Goal: Leave review/rating: Leave review/rating

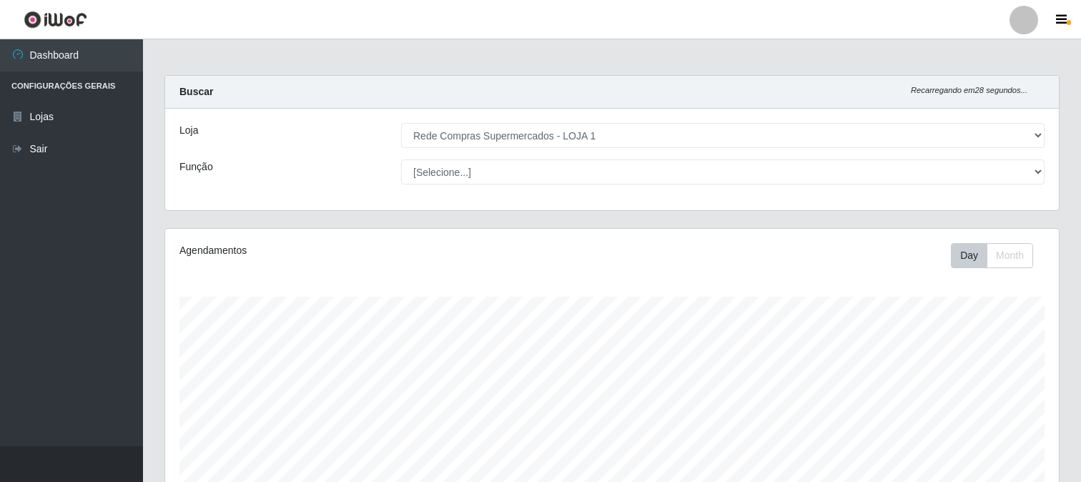
select select "158"
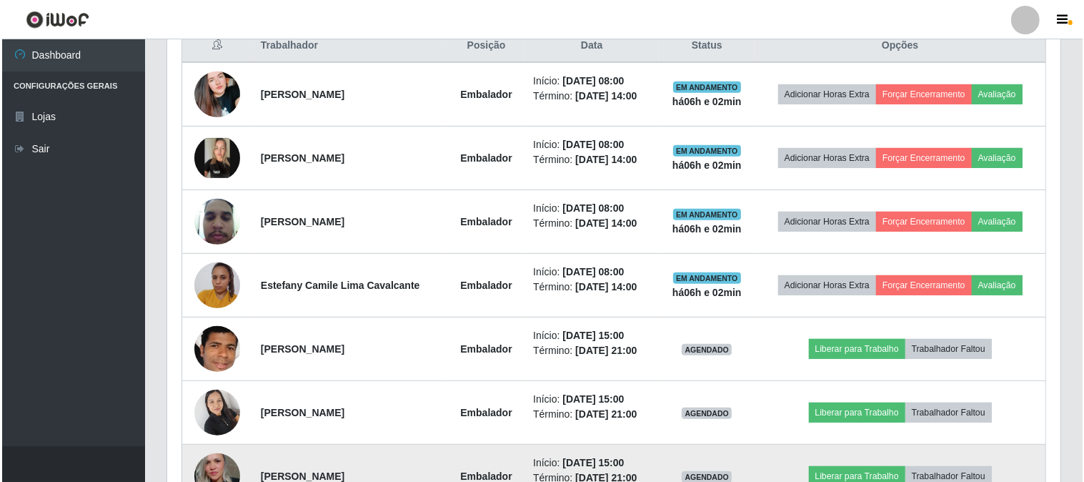
scroll to position [296, 893]
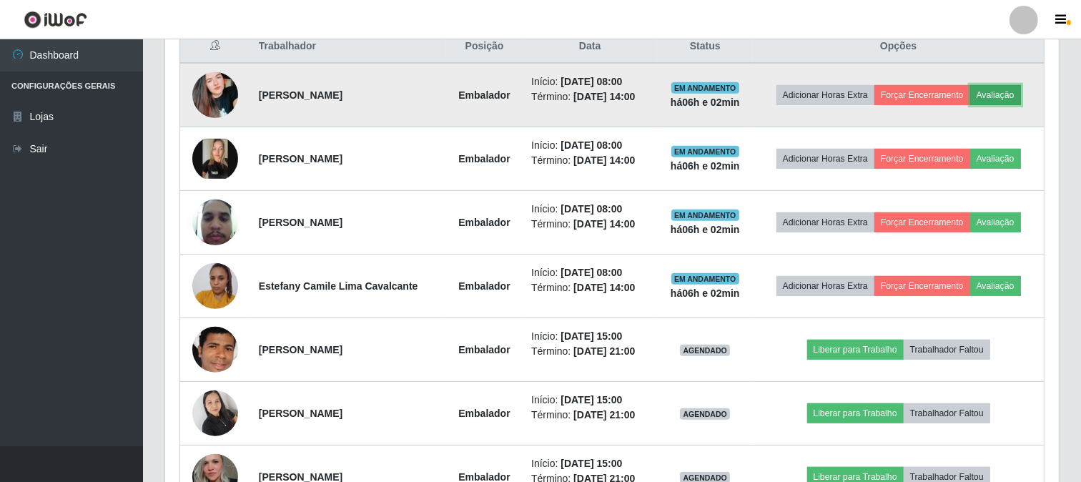
click at [1013, 89] on button "Avaliação" at bounding box center [995, 95] width 51 height 20
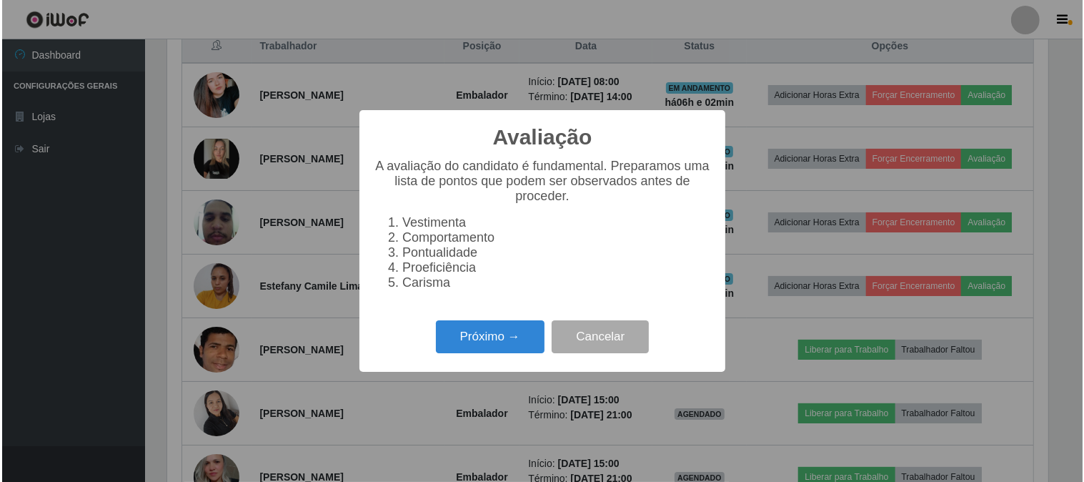
scroll to position [296, 884]
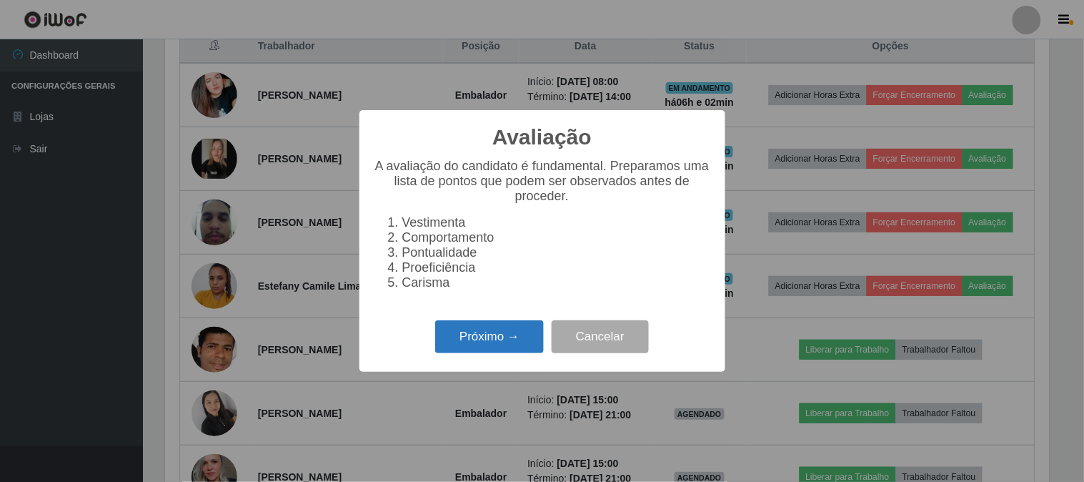
click at [505, 332] on button "Próximo →" at bounding box center [489, 337] width 109 height 34
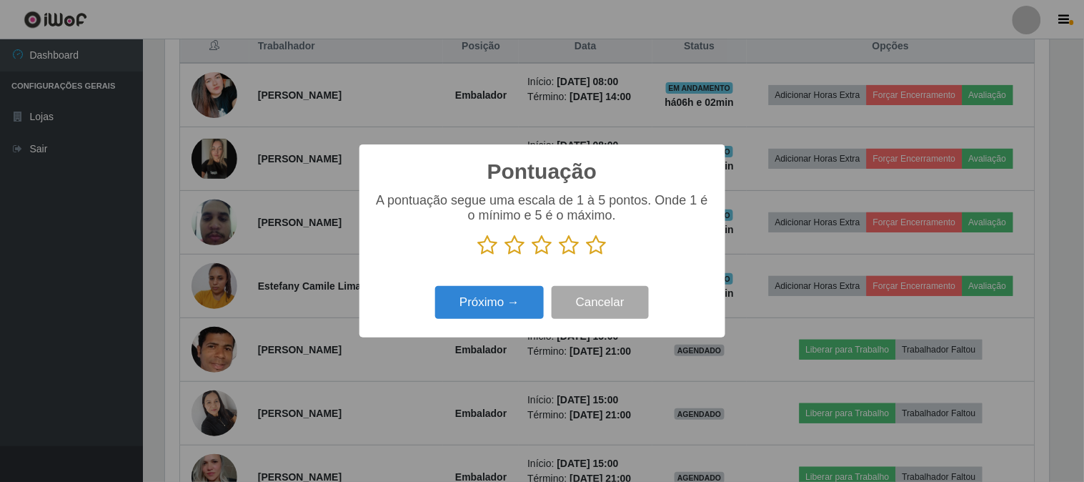
click at [597, 240] on icon at bounding box center [597, 244] width 20 height 21
click at [587, 256] on input "radio" at bounding box center [587, 256] width 0 height 0
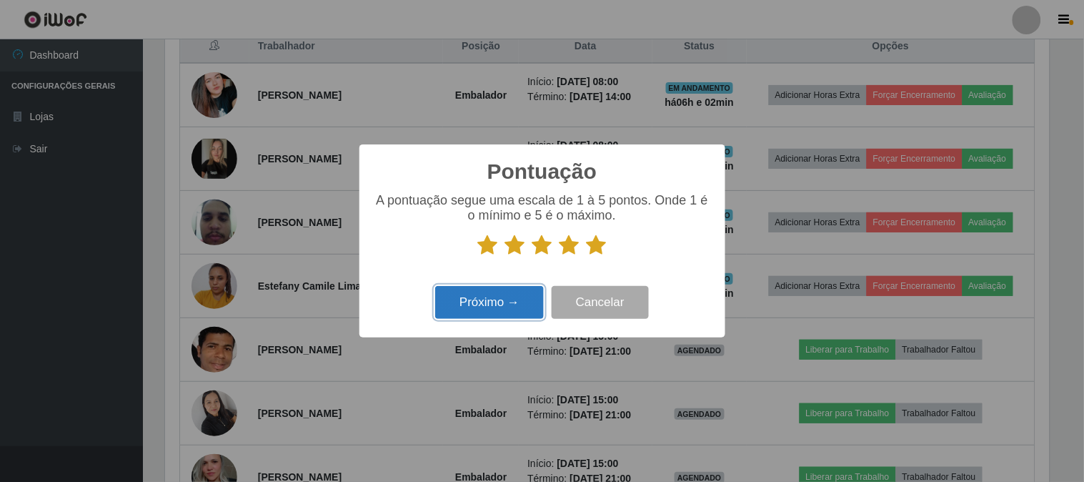
click at [530, 297] on button "Próximo →" at bounding box center [489, 303] width 109 height 34
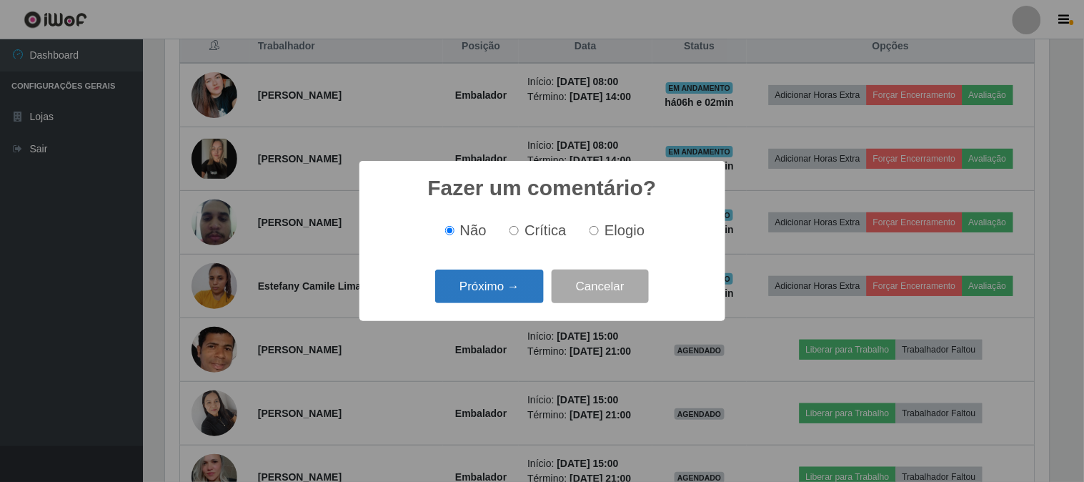
click at [523, 284] on button "Próximo →" at bounding box center [489, 286] width 109 height 34
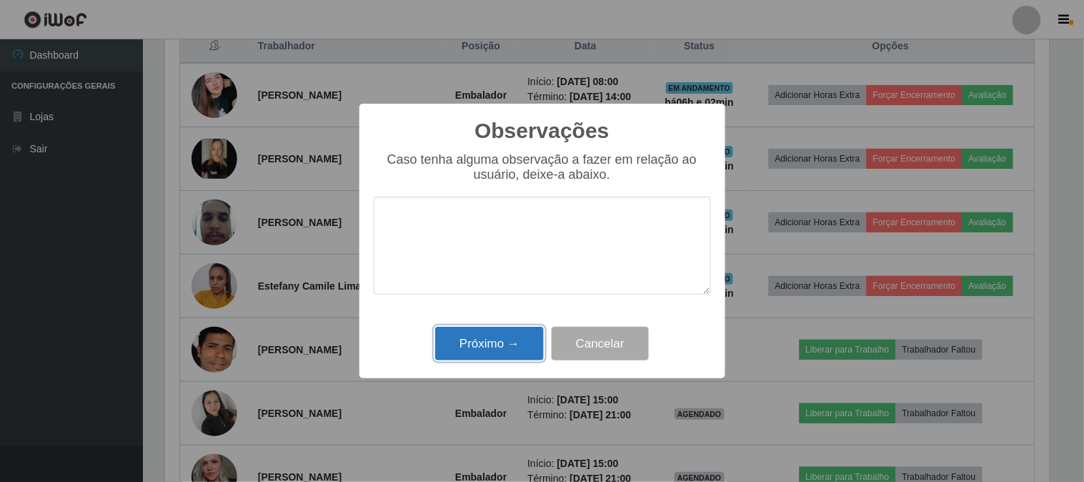
click at [503, 337] on button "Próximo →" at bounding box center [489, 344] width 109 height 34
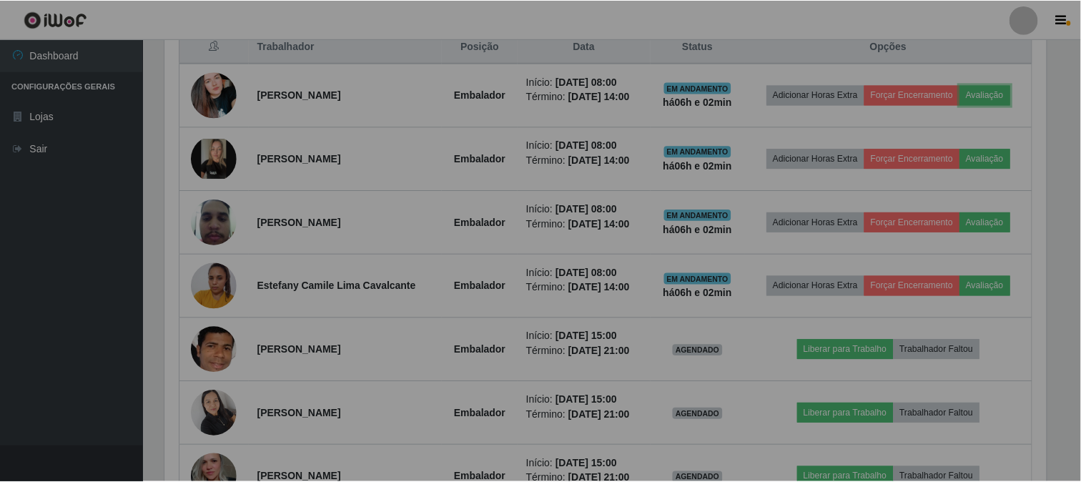
scroll to position [296, 893]
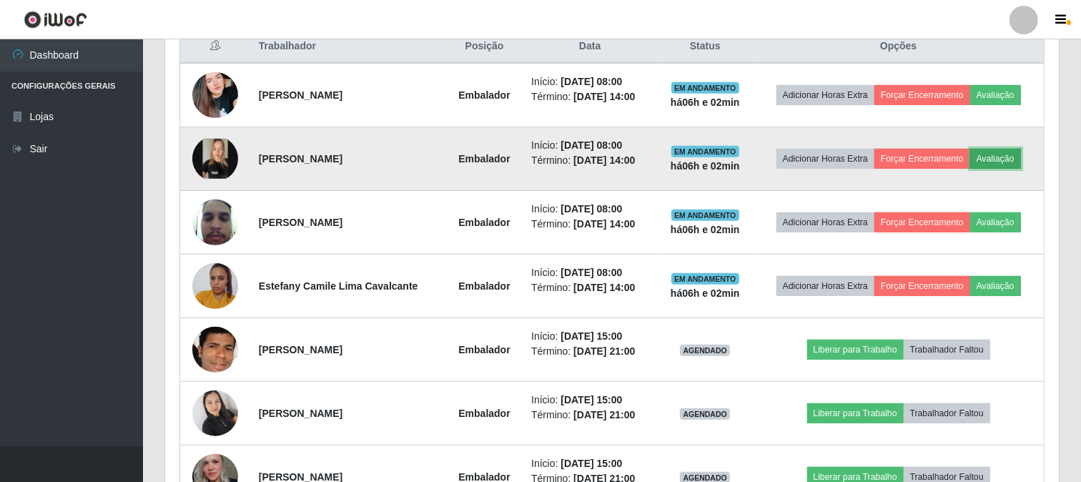
click at [1003, 154] on button "Avaliação" at bounding box center [995, 159] width 51 height 20
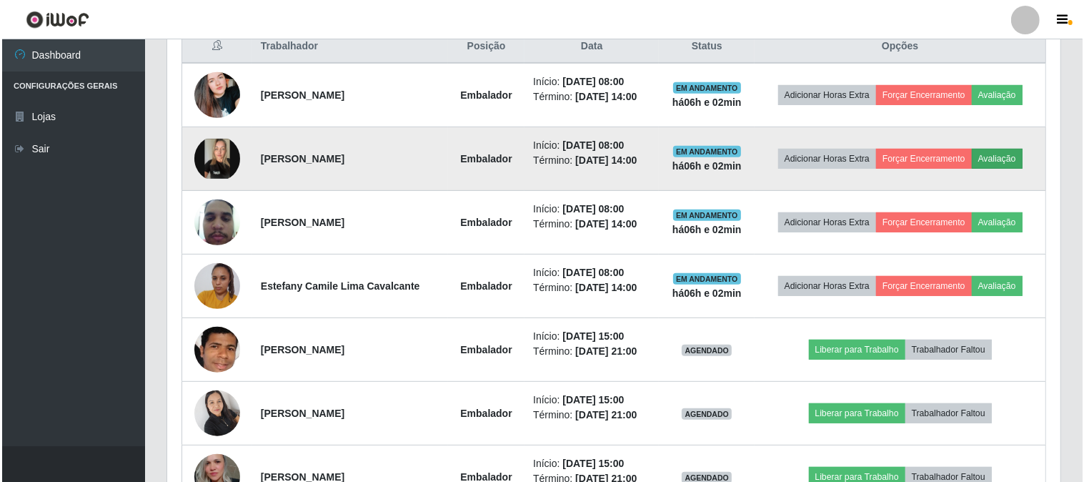
scroll to position [296, 884]
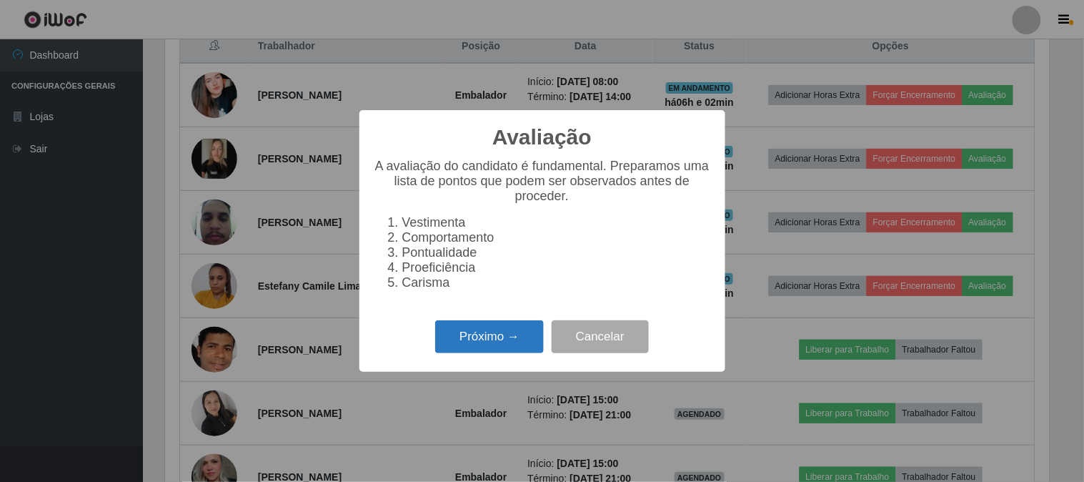
click at [522, 339] on button "Próximo →" at bounding box center [489, 337] width 109 height 34
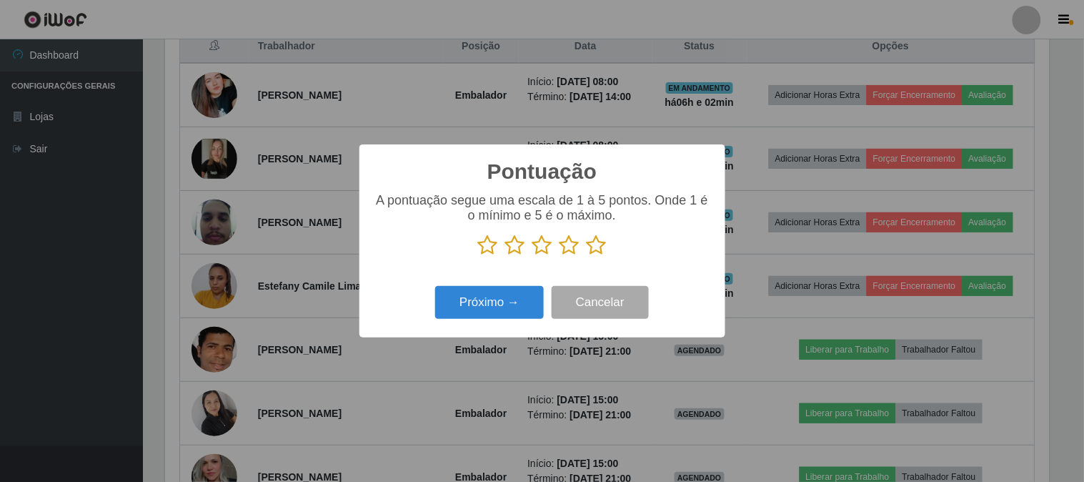
scroll to position [714363, 713775]
click at [603, 239] on icon at bounding box center [597, 244] width 20 height 21
click at [587, 256] on input "radio" at bounding box center [587, 256] width 0 height 0
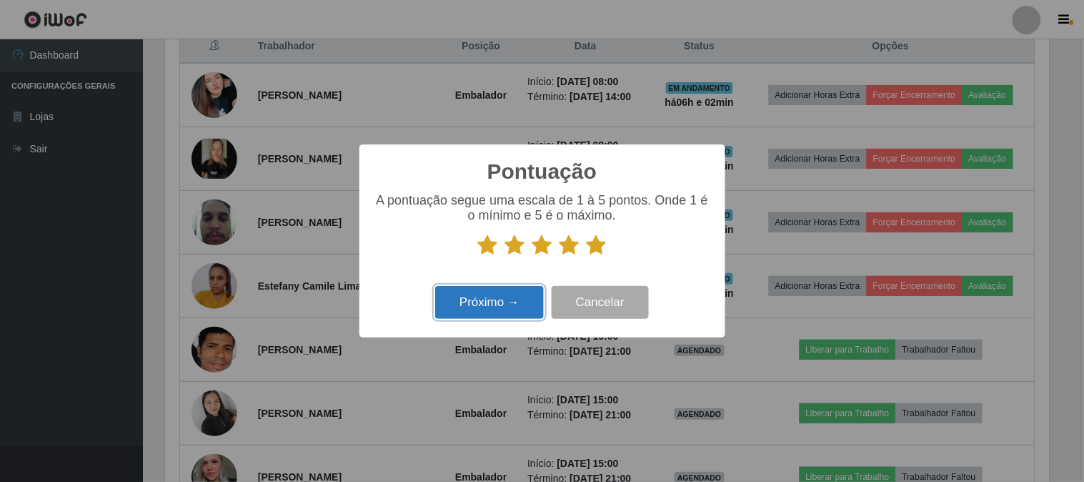
click at [529, 297] on button "Próximo →" at bounding box center [489, 303] width 109 height 34
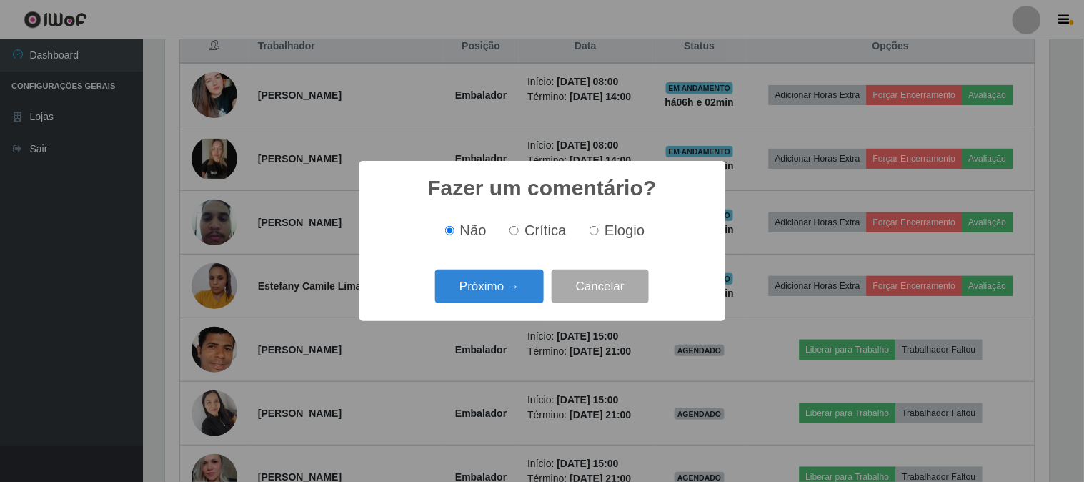
click at [529, 297] on button "Próximo →" at bounding box center [489, 286] width 109 height 34
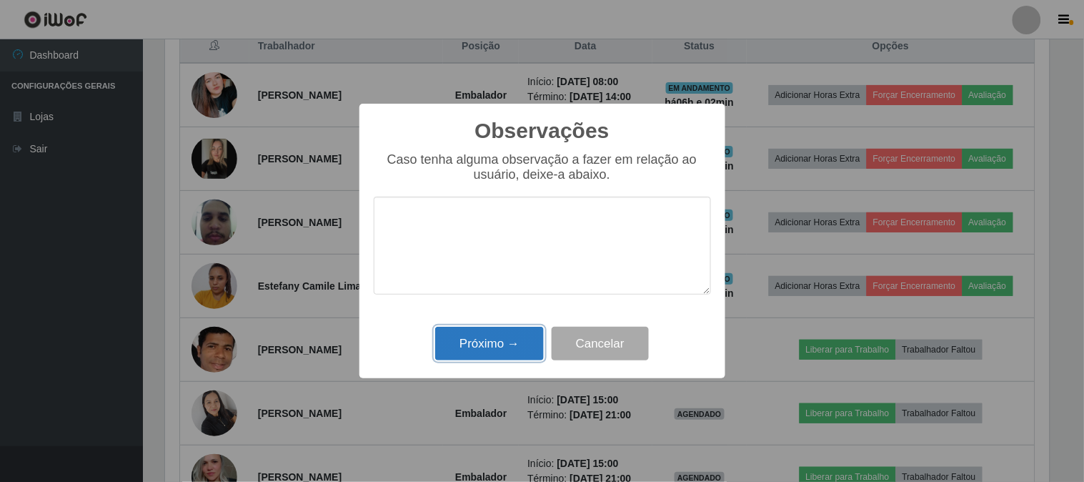
click at [509, 348] on button "Próximo →" at bounding box center [489, 344] width 109 height 34
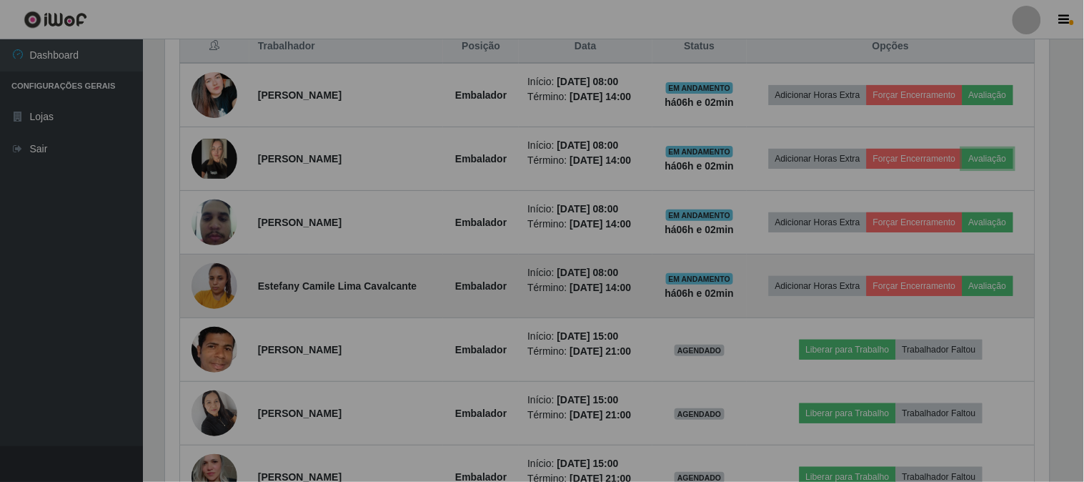
scroll to position [296, 893]
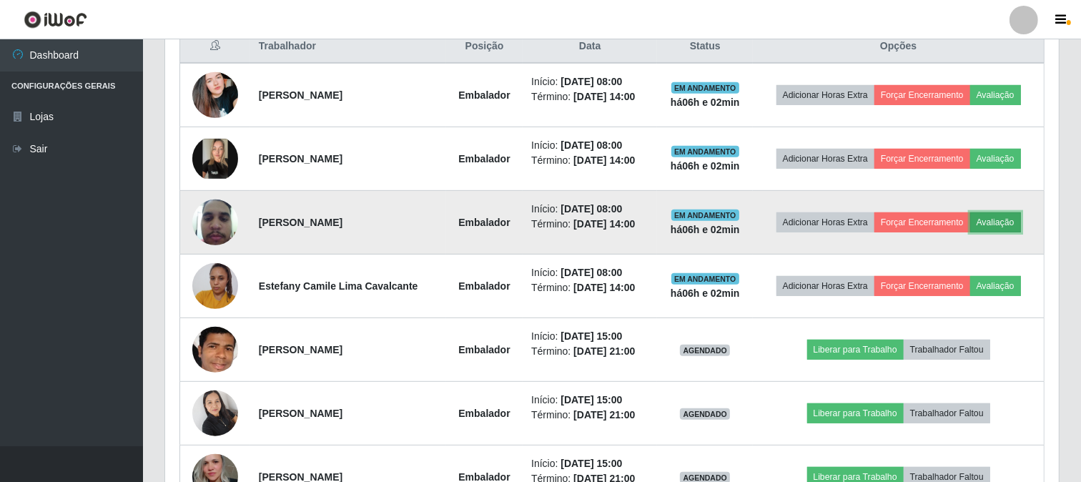
click at [1012, 216] on button "Avaliação" at bounding box center [995, 222] width 51 height 20
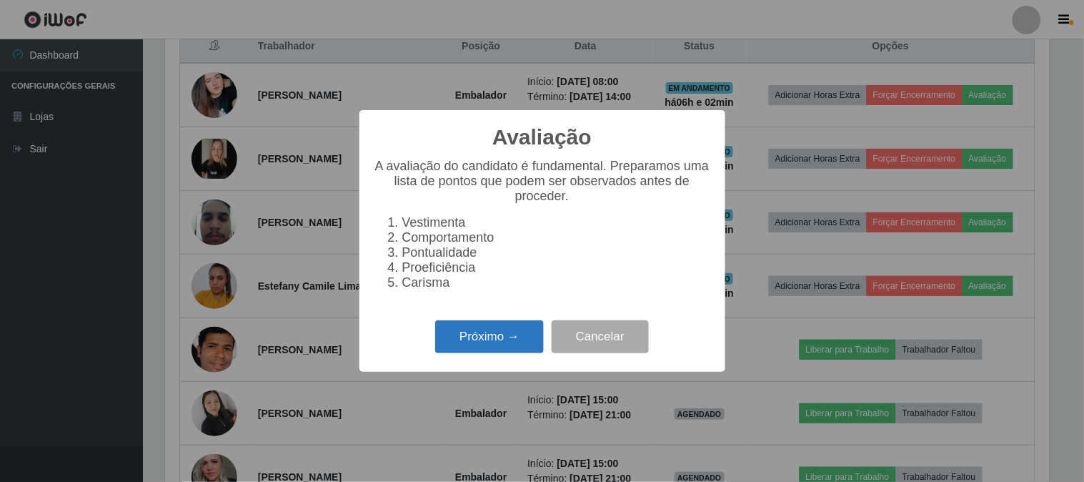
click at [490, 324] on button "Próximo →" at bounding box center [489, 337] width 109 height 34
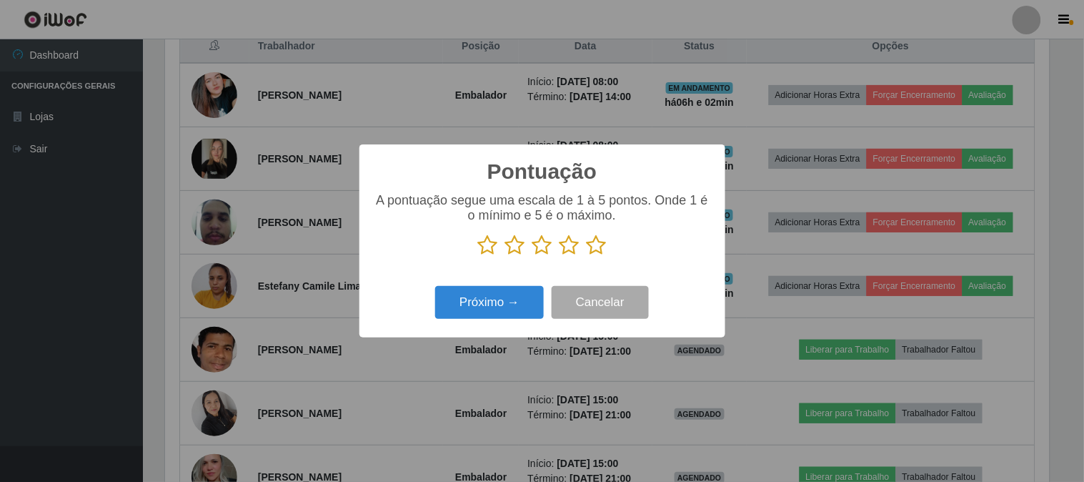
click at [608, 246] on p at bounding box center [542, 244] width 337 height 21
click at [602, 250] on icon at bounding box center [597, 244] width 20 height 21
click at [587, 256] on input "radio" at bounding box center [587, 256] width 0 height 0
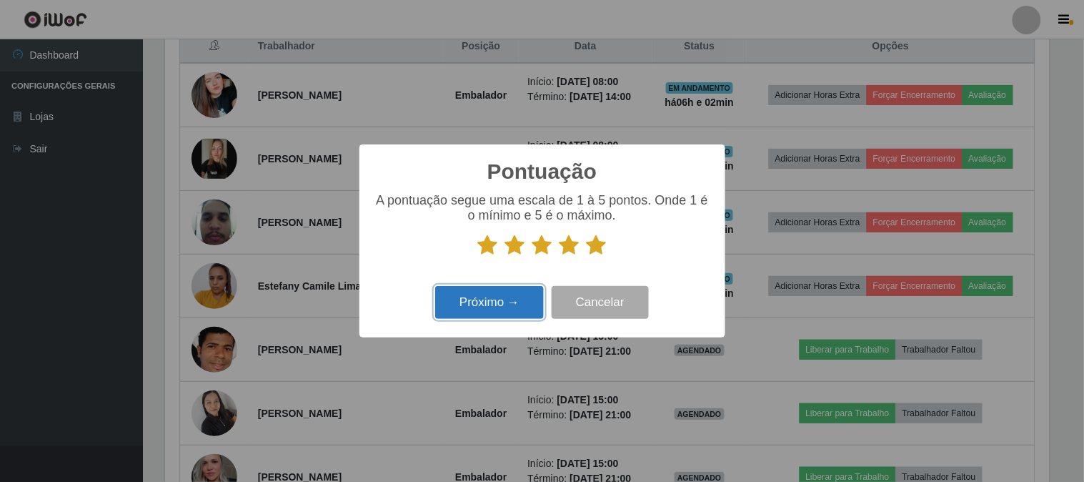
click at [527, 297] on button "Próximo →" at bounding box center [489, 303] width 109 height 34
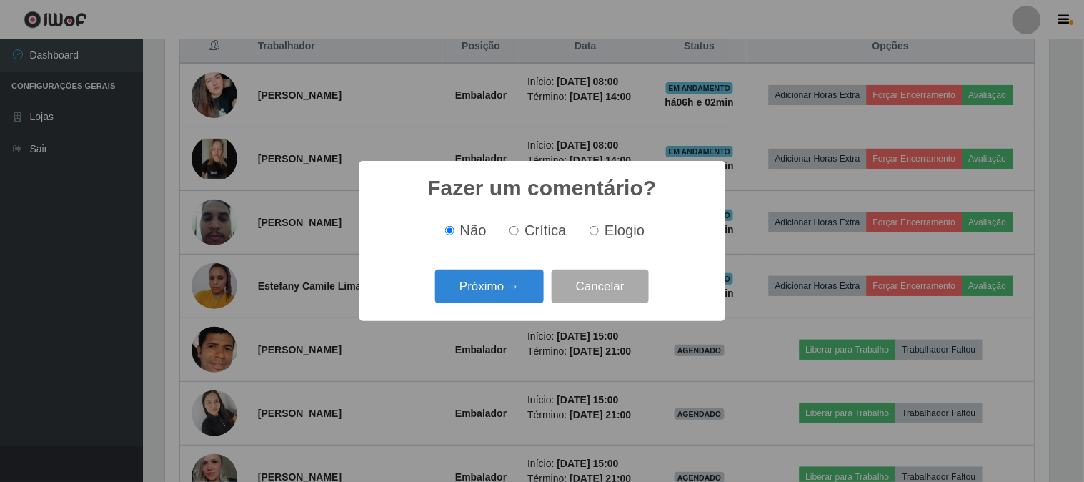
click at [527, 297] on button "Próximo →" at bounding box center [489, 286] width 109 height 34
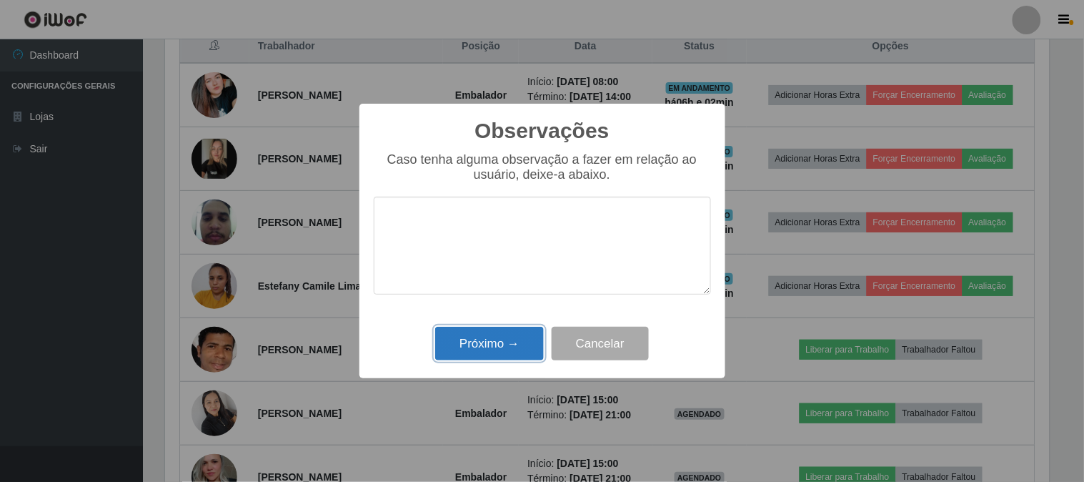
click at [502, 327] on button "Próximo →" at bounding box center [489, 344] width 109 height 34
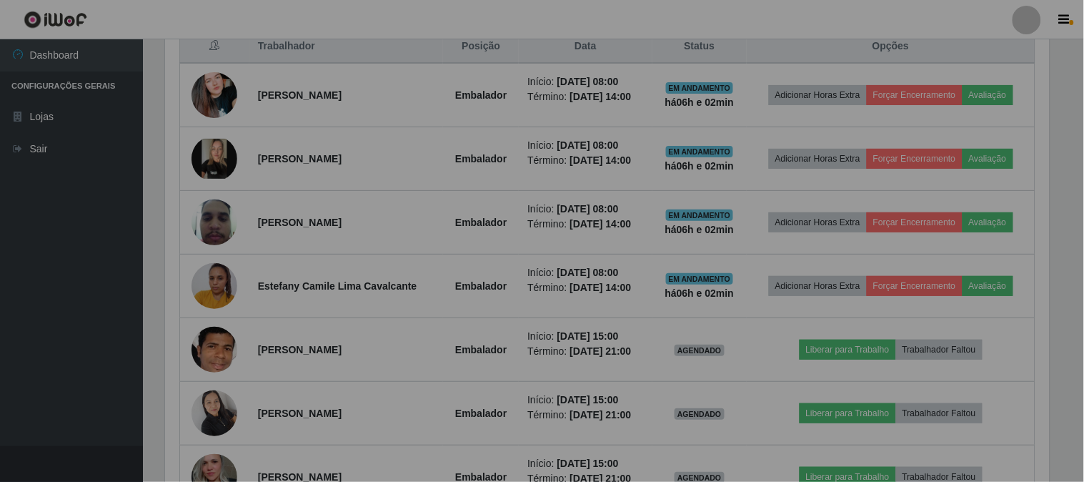
scroll to position [296, 893]
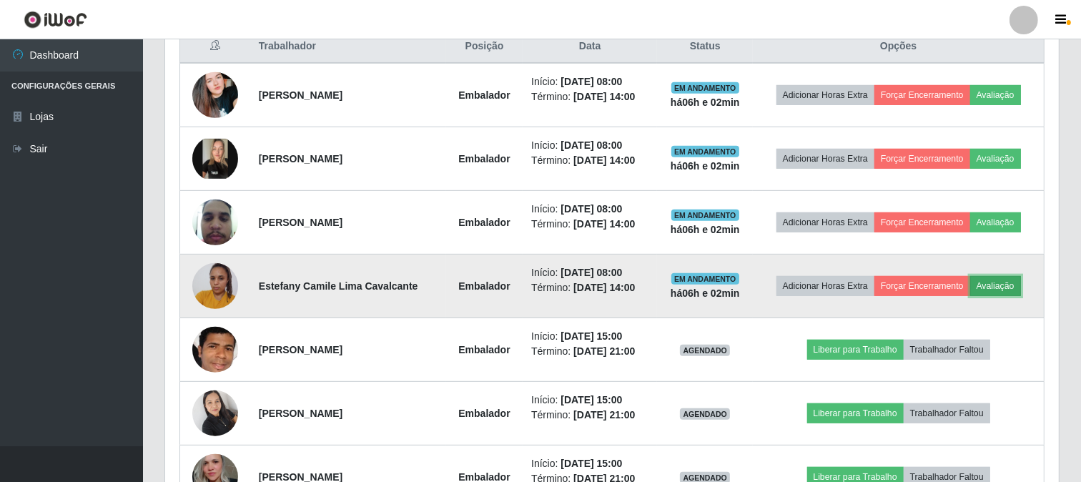
click at [1005, 289] on button "Avaliação" at bounding box center [995, 286] width 51 height 20
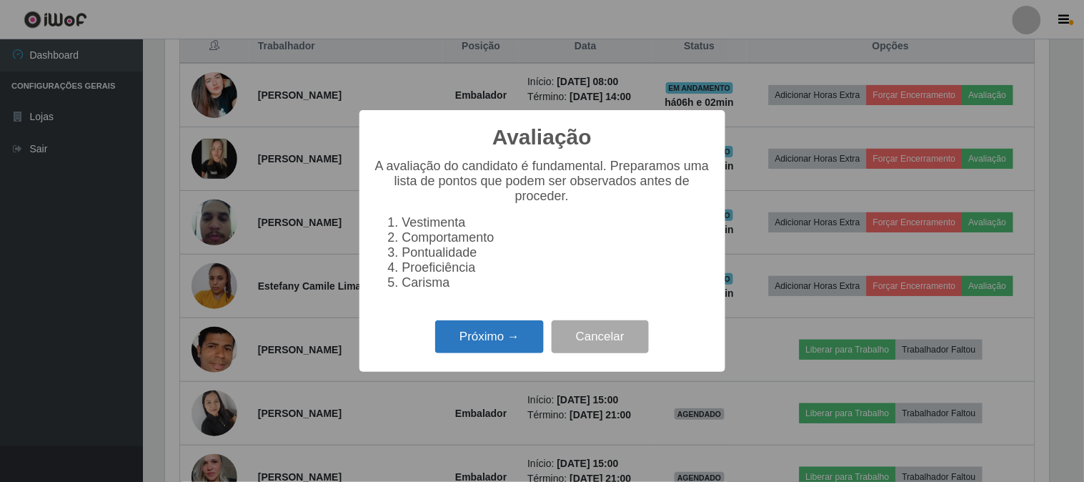
click at [519, 324] on button "Próximo →" at bounding box center [489, 337] width 109 height 34
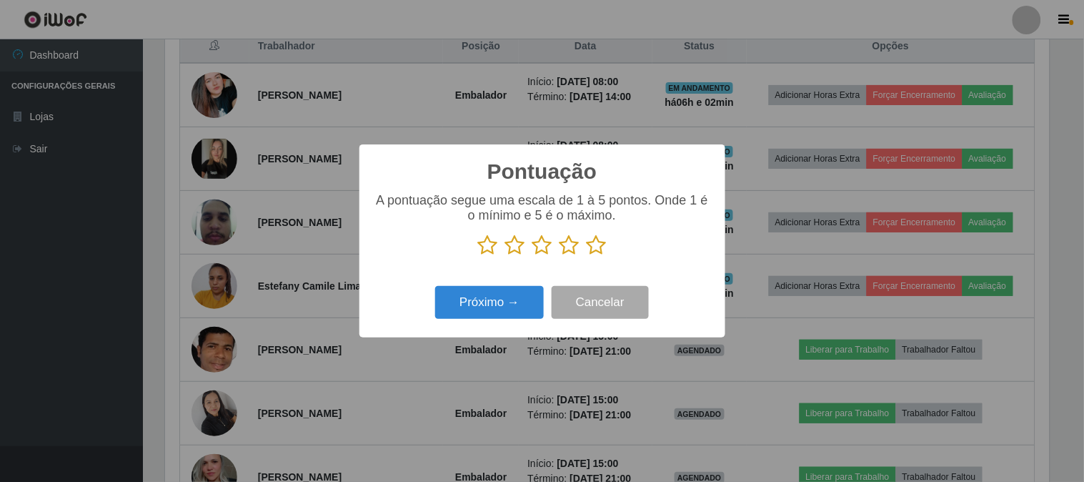
click at [594, 244] on icon at bounding box center [597, 244] width 20 height 21
click at [587, 256] on input "radio" at bounding box center [587, 256] width 0 height 0
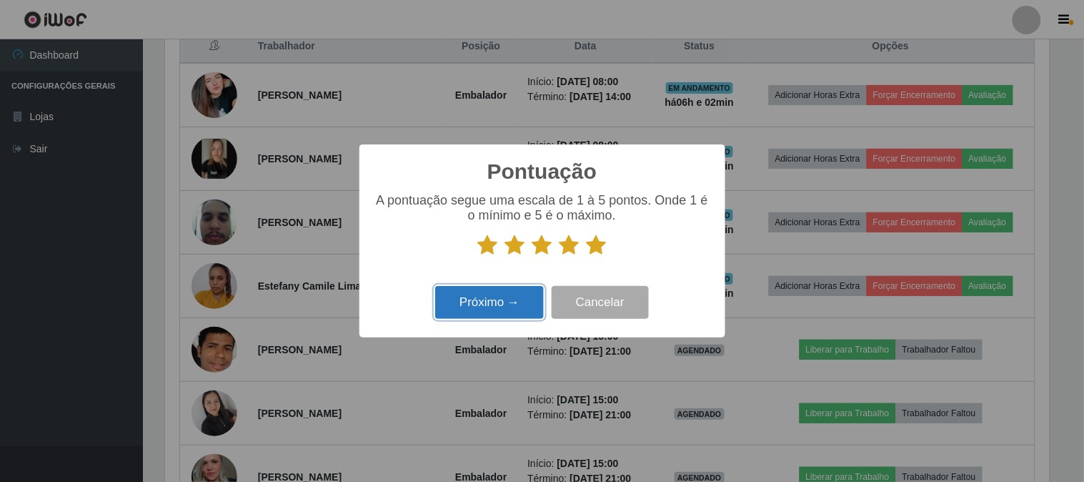
click at [508, 297] on button "Próximo →" at bounding box center [489, 303] width 109 height 34
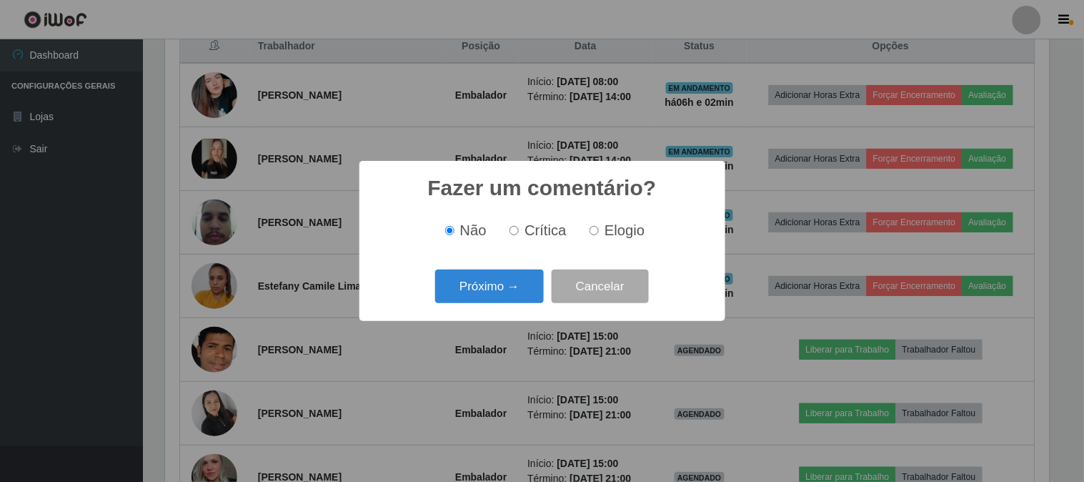
click at [508, 297] on button "Próximo →" at bounding box center [489, 286] width 109 height 34
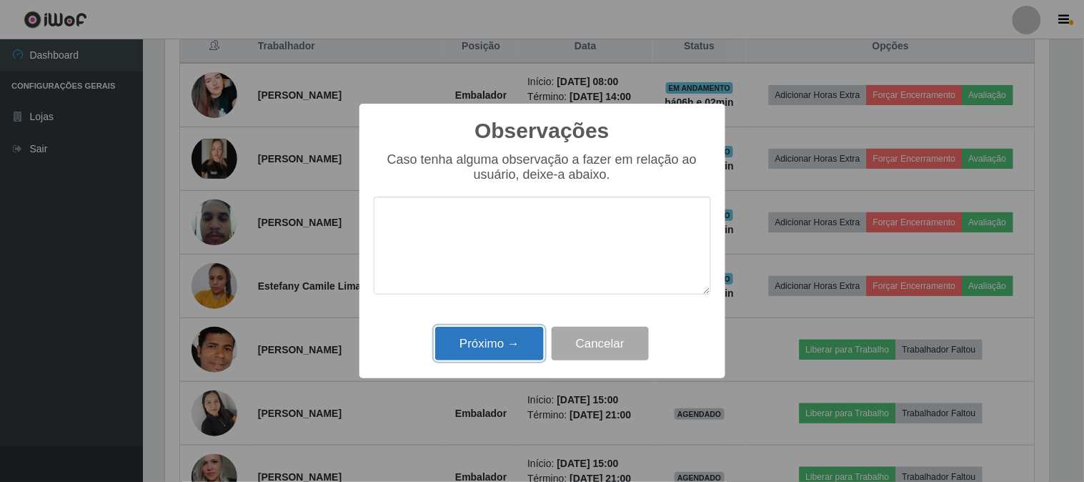
click at [505, 344] on button "Próximo →" at bounding box center [489, 344] width 109 height 34
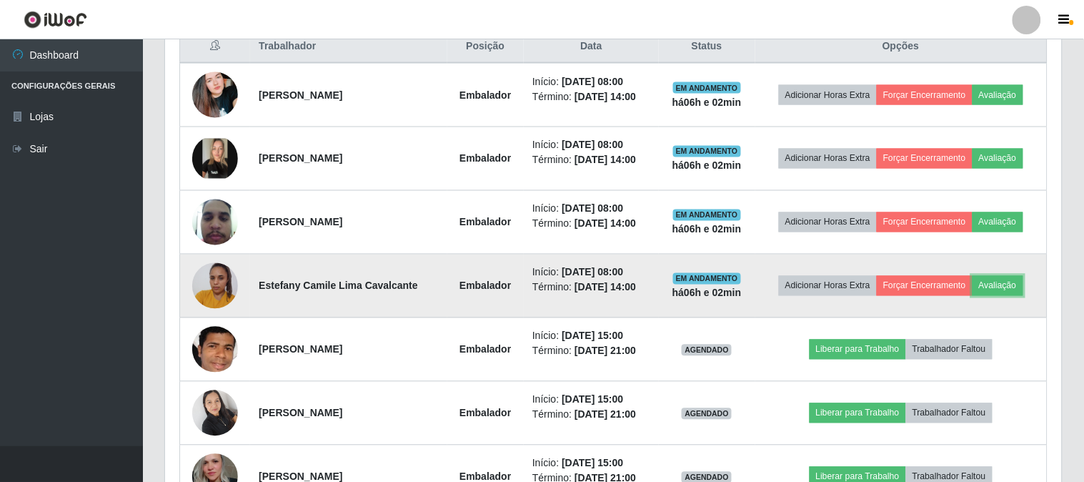
scroll to position [296, 893]
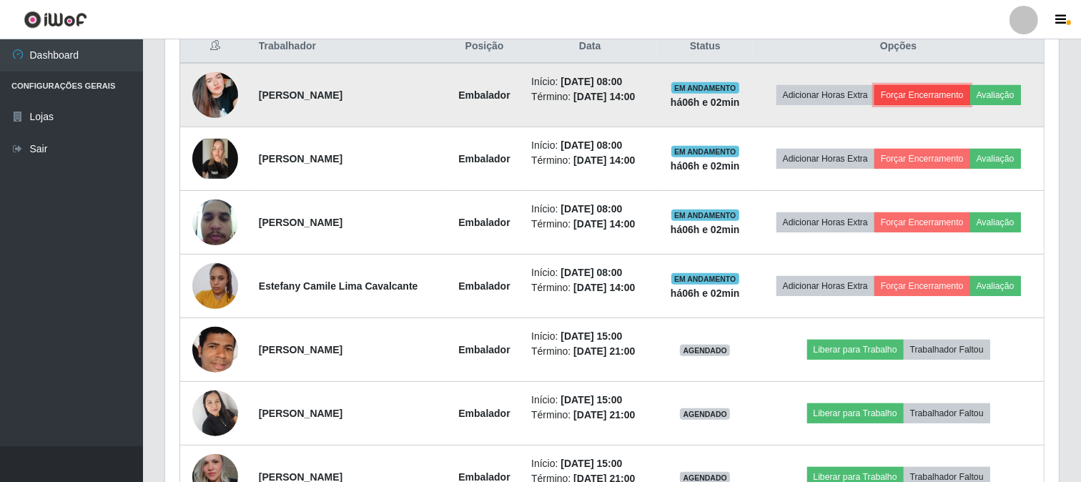
click at [908, 94] on button "Forçar Encerramento" at bounding box center [922, 95] width 96 height 20
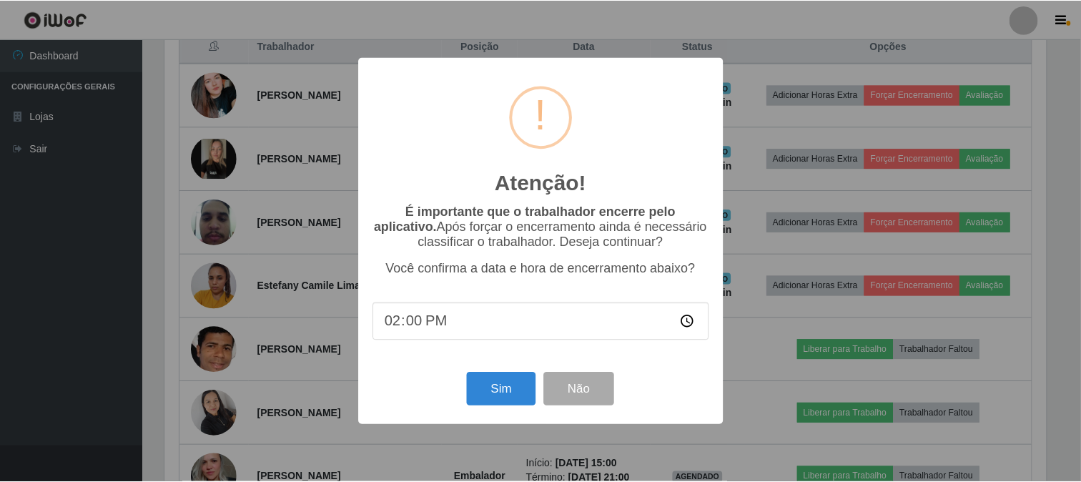
scroll to position [296, 884]
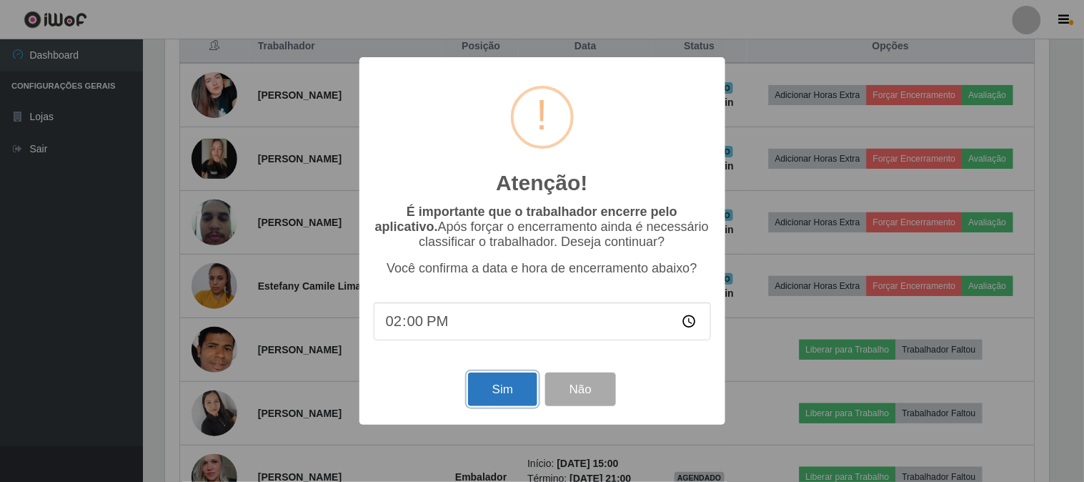
click at [513, 381] on button "Sim" at bounding box center [502, 389] width 69 height 34
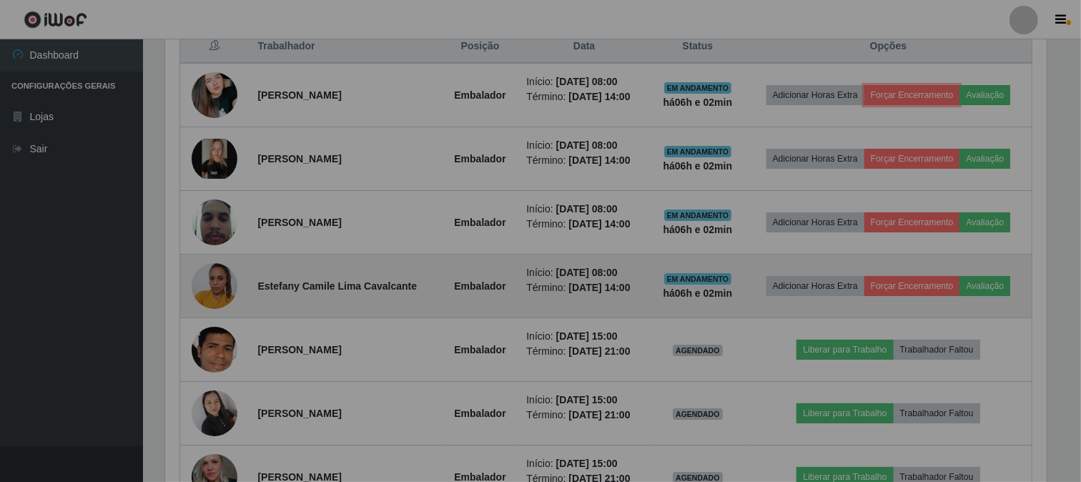
scroll to position [0, 0]
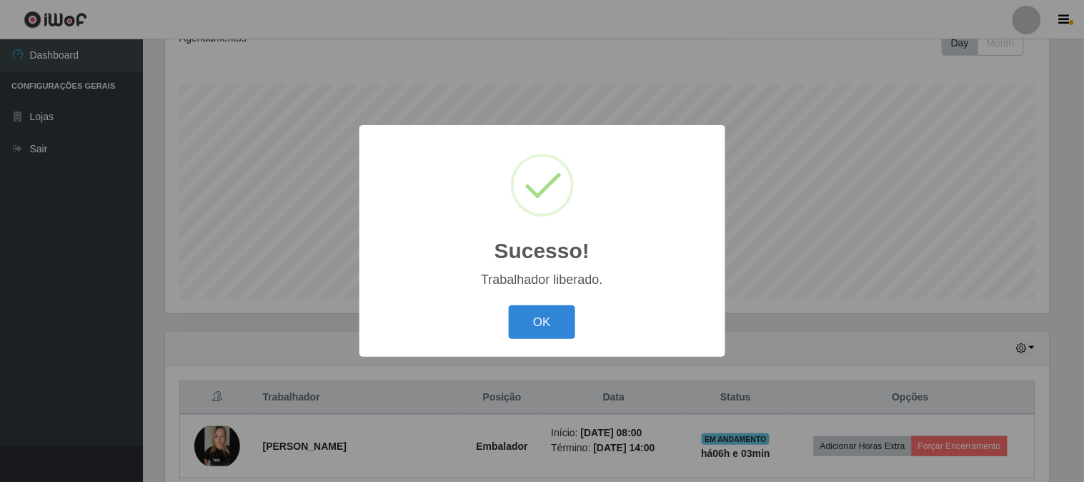
click at [545, 326] on button "OK" at bounding box center [542, 322] width 66 height 34
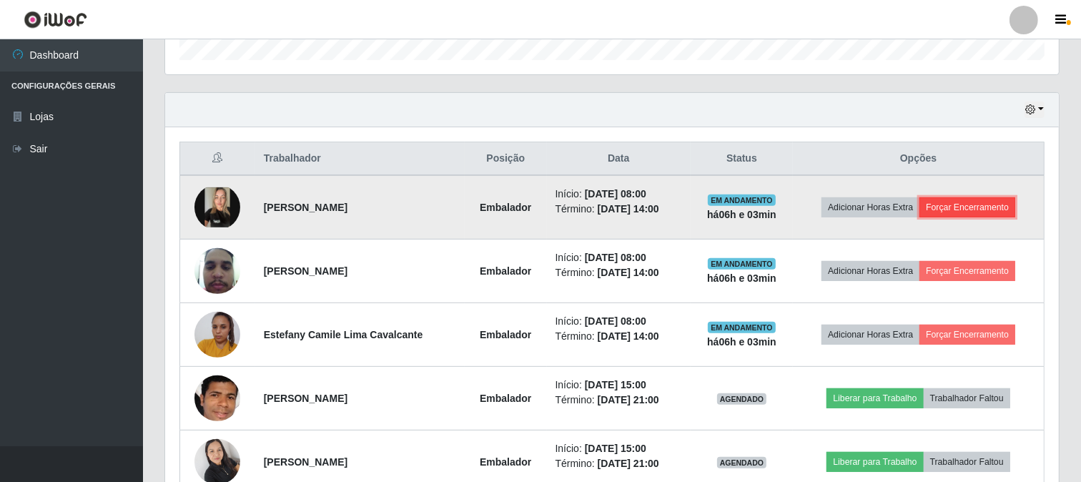
click at [941, 210] on button "Forçar Encerramento" at bounding box center [967, 207] width 96 height 20
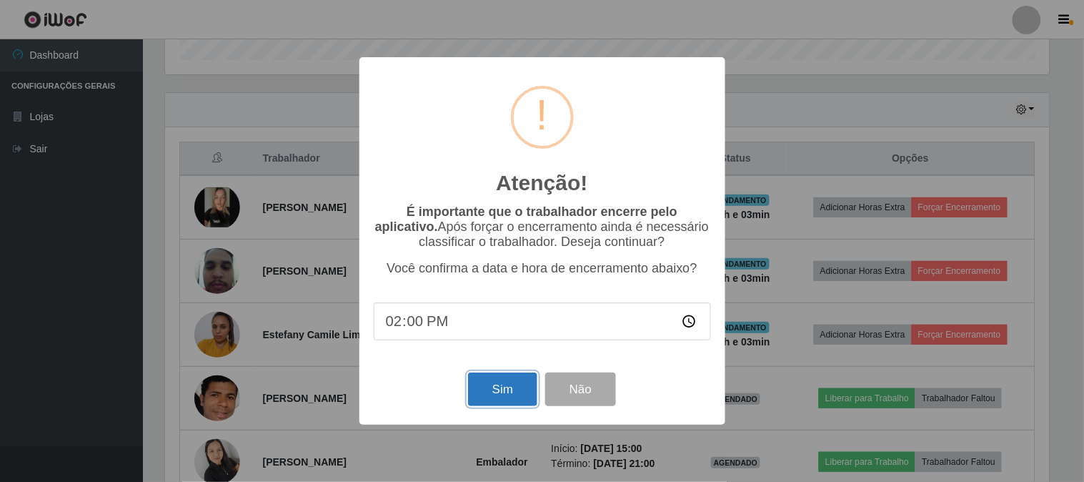
click at [490, 384] on button "Sim" at bounding box center [502, 389] width 69 height 34
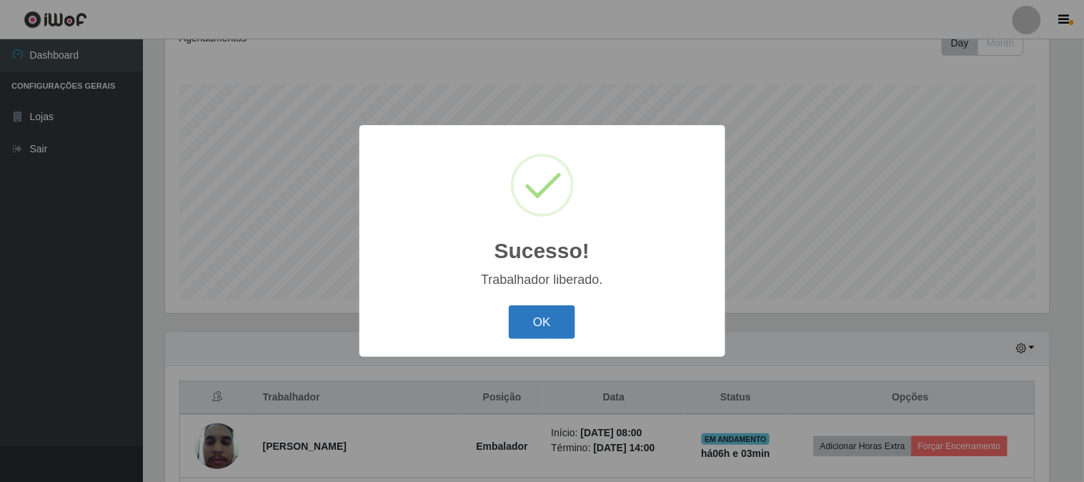
click at [536, 325] on button "OK" at bounding box center [542, 322] width 66 height 34
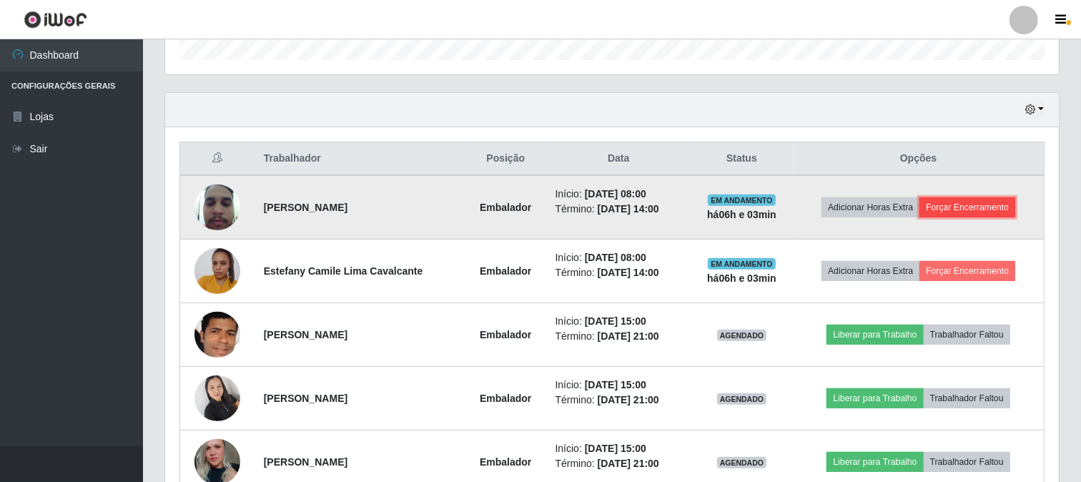
click at [990, 202] on button "Forçar Encerramento" at bounding box center [967, 207] width 96 height 20
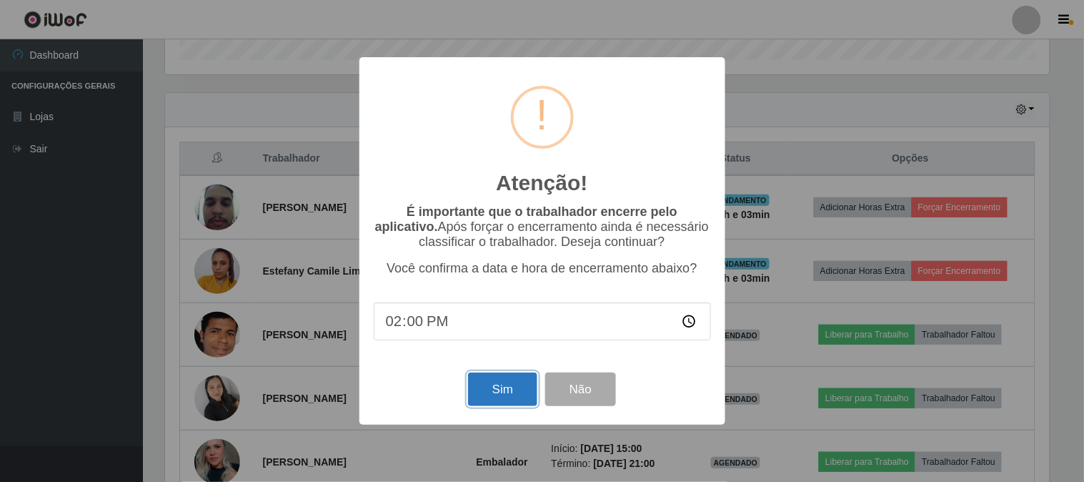
click at [483, 395] on button "Sim" at bounding box center [502, 389] width 69 height 34
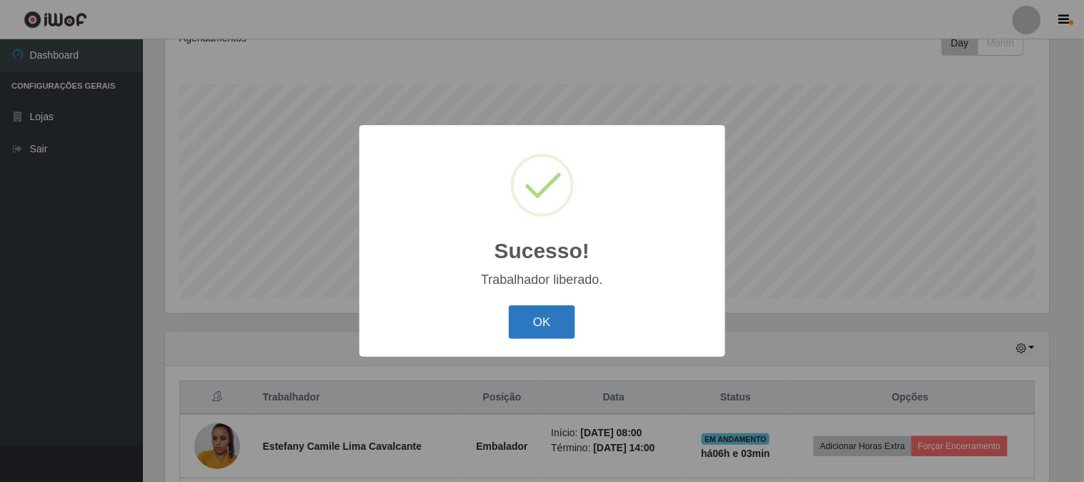
click at [516, 336] on button "OK" at bounding box center [542, 322] width 66 height 34
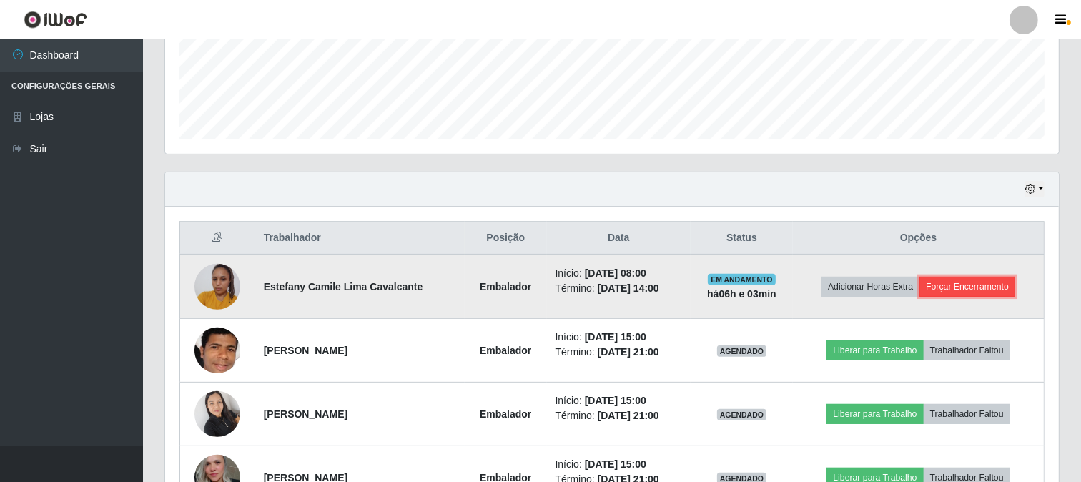
click at [953, 279] on button "Forçar Encerramento" at bounding box center [967, 287] width 96 height 20
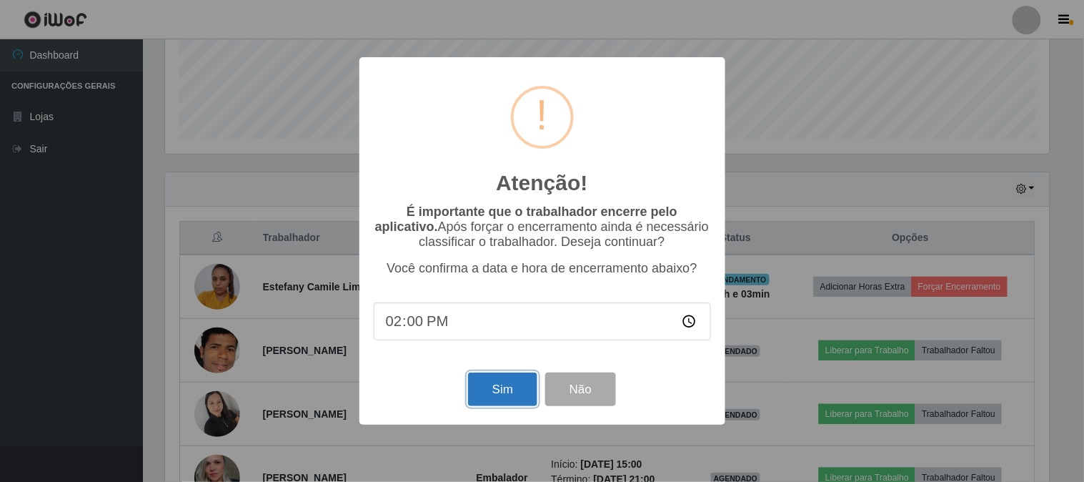
click at [516, 382] on button "Sim" at bounding box center [502, 389] width 69 height 34
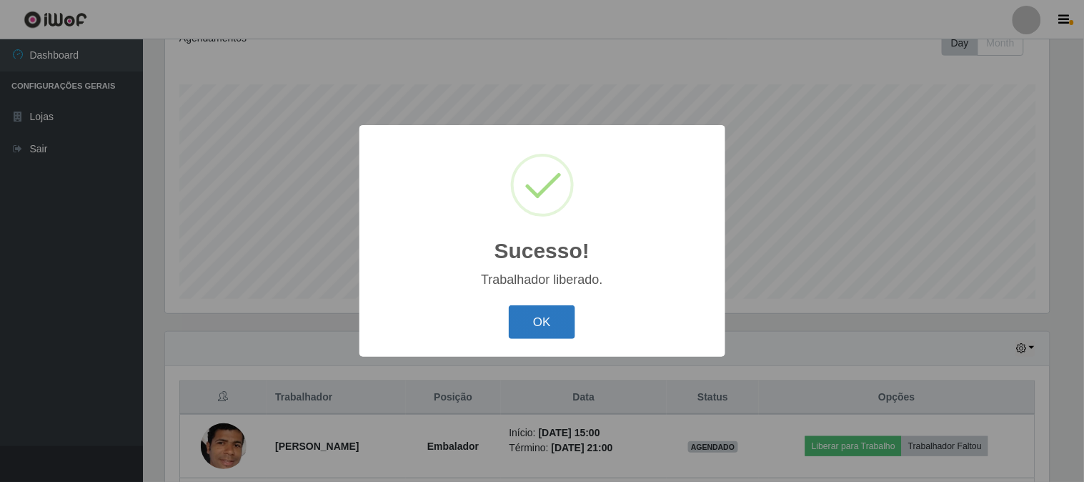
click at [530, 334] on button "OK" at bounding box center [542, 322] width 66 height 34
